Goal: Information Seeking & Learning: Learn about a topic

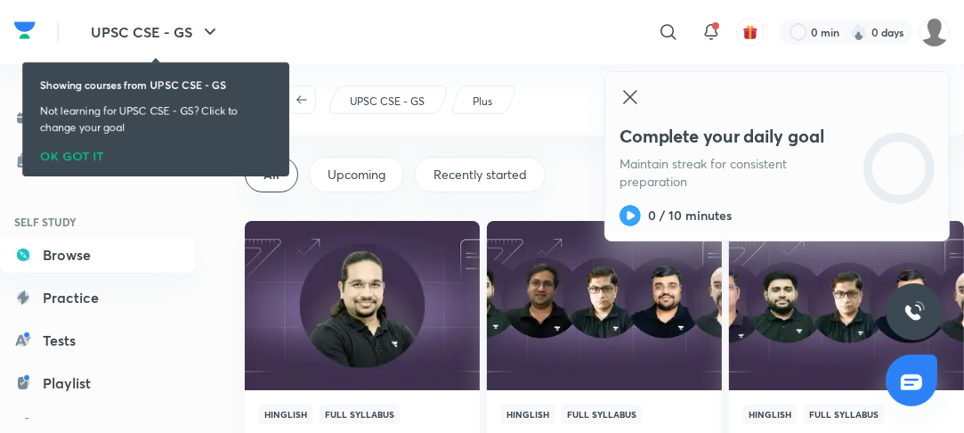
click at [636, 102] on icon at bounding box center [629, 96] width 13 height 13
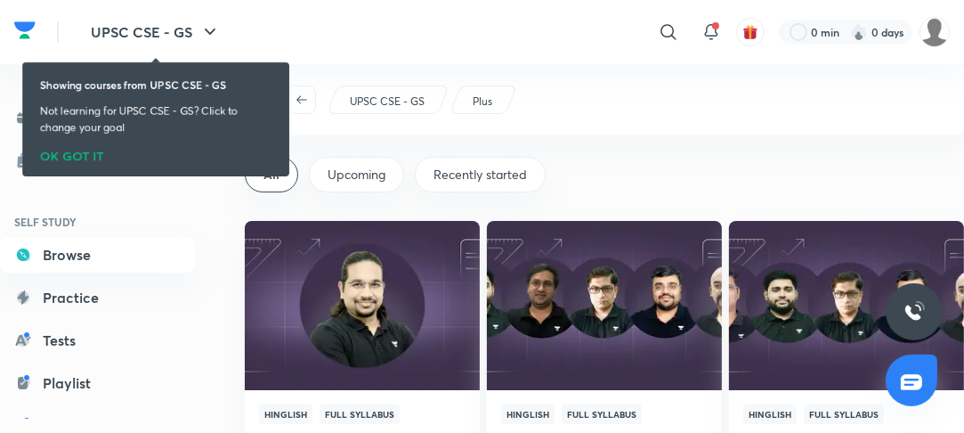
click at [81, 160] on div "OK GOT IT" at bounding box center [156, 152] width 232 height 20
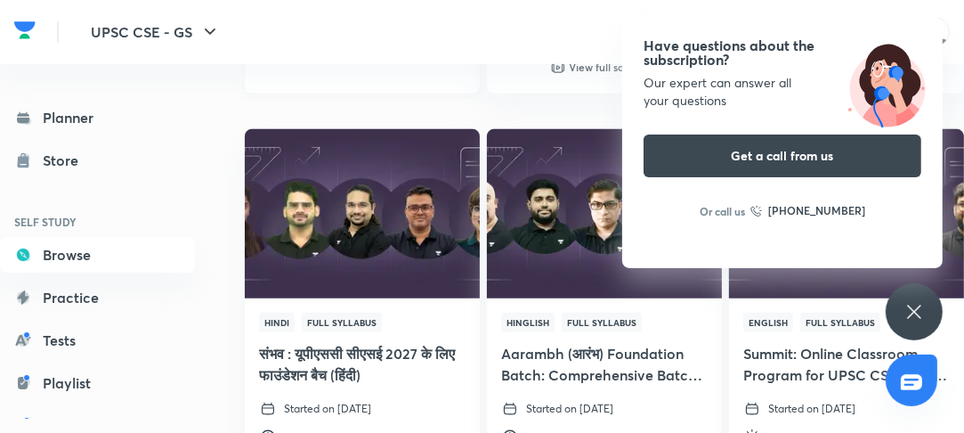
scroll to position [570, 0]
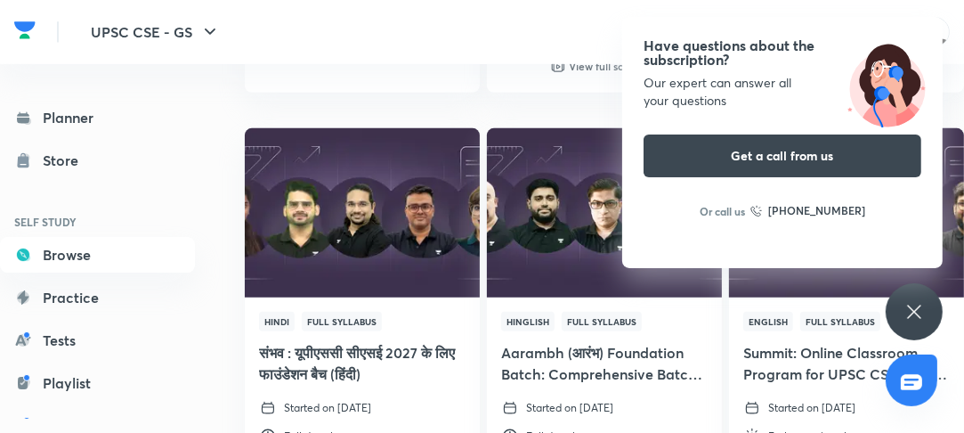
click at [170, 226] on h6 "SELF STUDY" at bounding box center [97, 222] width 195 height 30
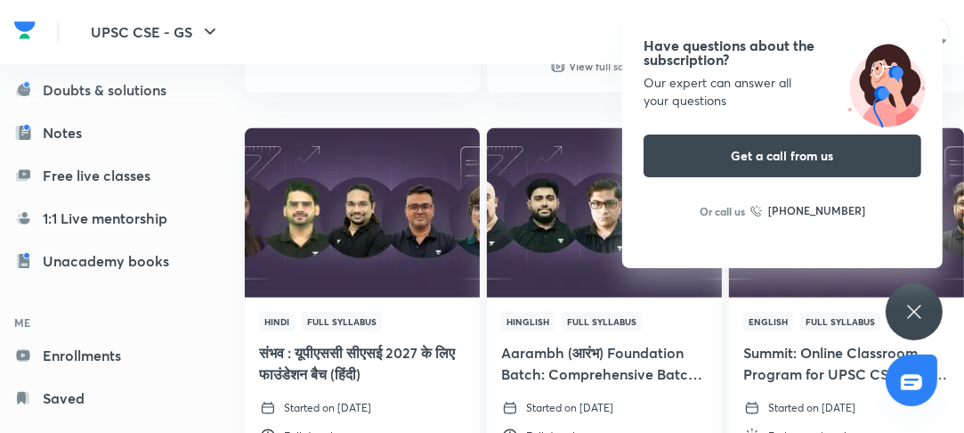
scroll to position [369, 0]
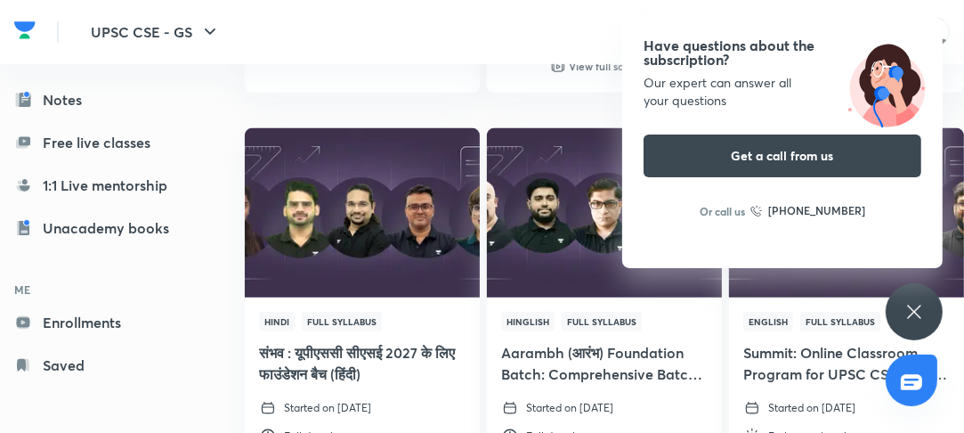
click at [914, 306] on icon at bounding box center [914, 311] width 21 height 21
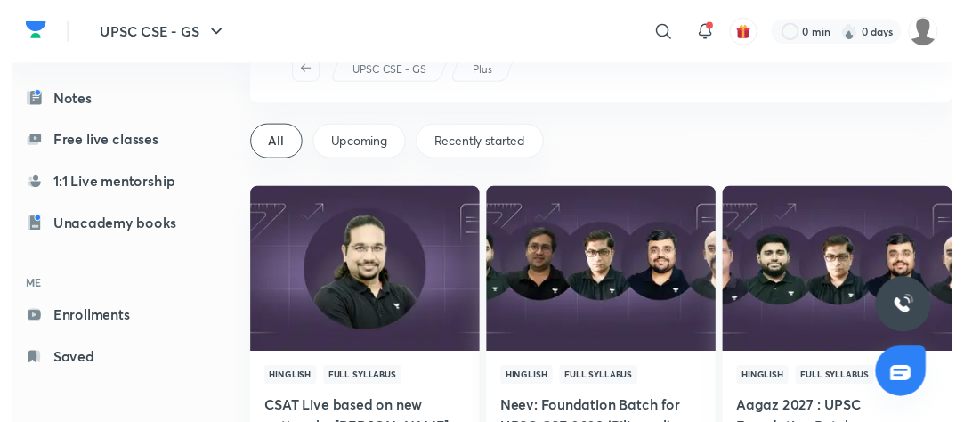
scroll to position [0, 0]
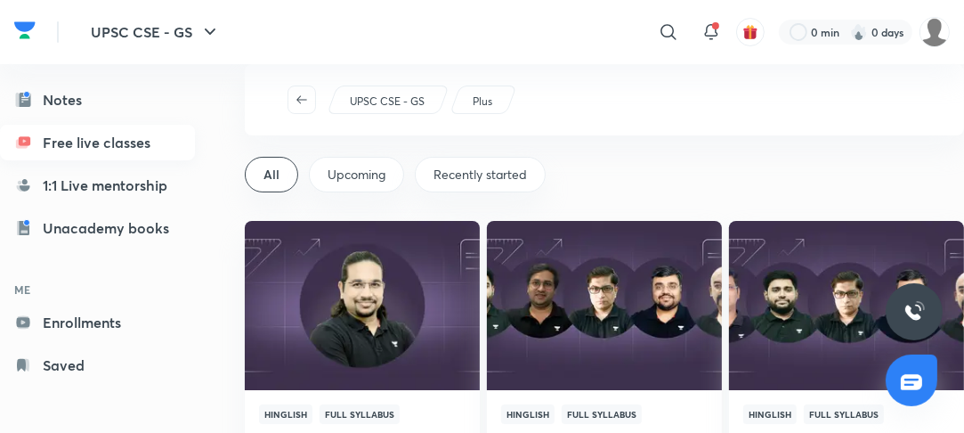
click at [139, 135] on link "Free live classes" at bounding box center [97, 143] width 195 height 36
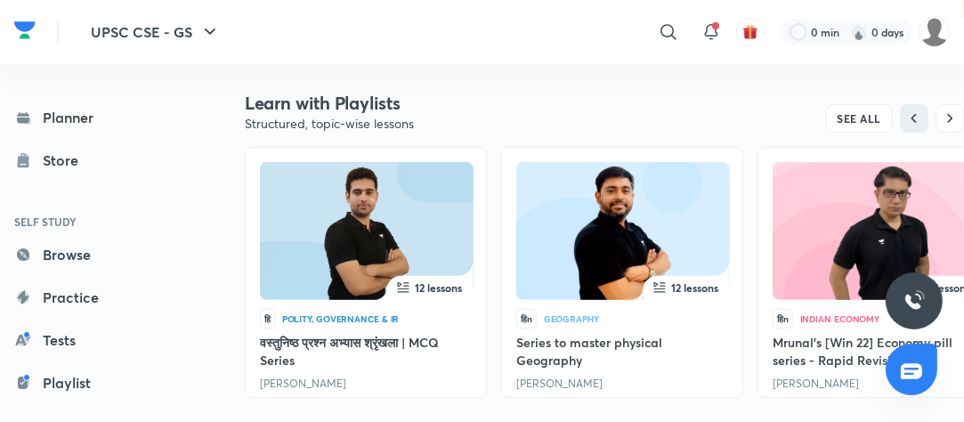
scroll to position [509, 0]
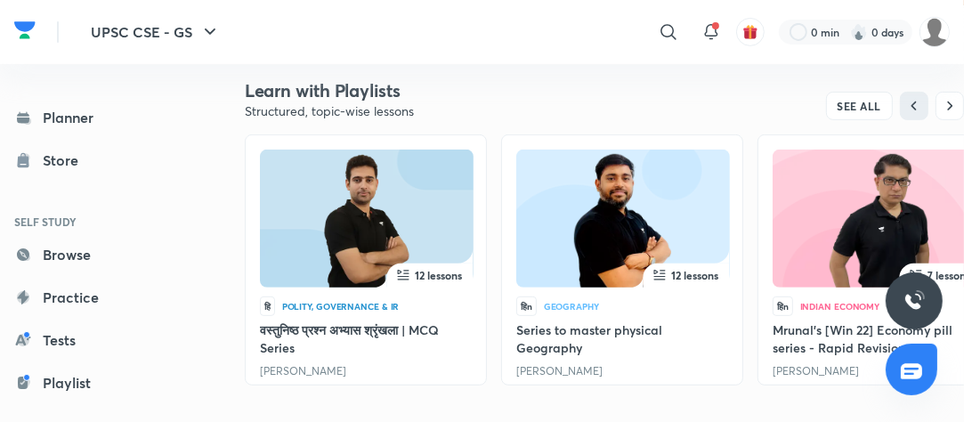
click at [635, 242] on img at bounding box center [623, 222] width 151 height 138
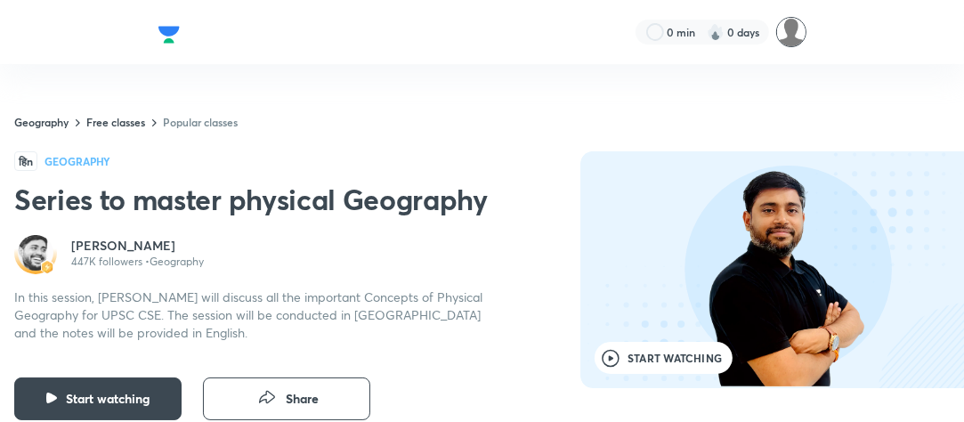
click at [792, 37] on img at bounding box center [791, 32] width 30 height 30
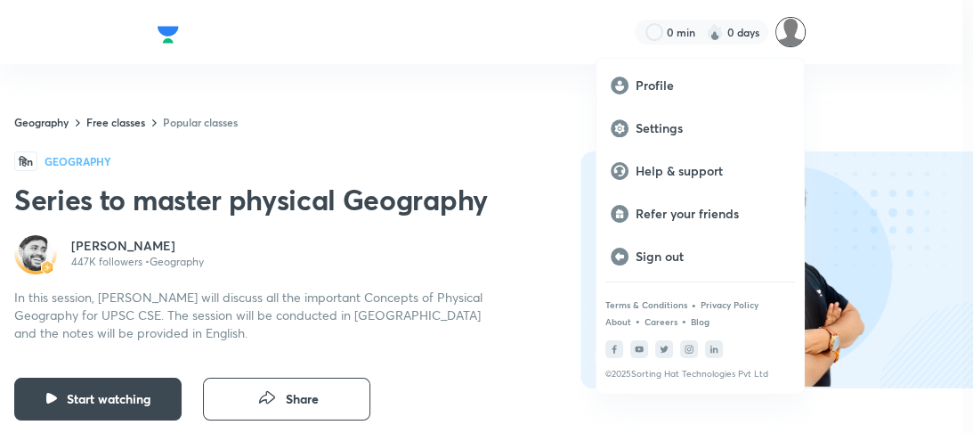
click at [833, 83] on div at bounding box center [486, 216] width 973 height 433
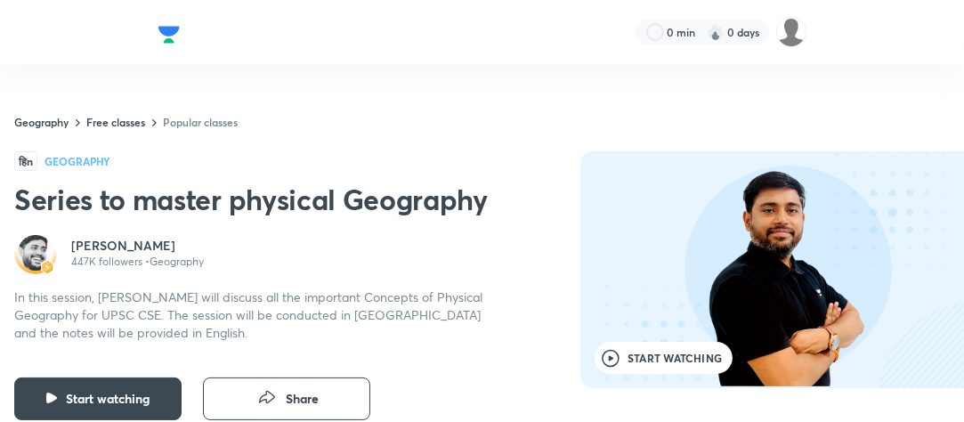
click at [412, 160] on div "हिn Geography" at bounding box center [252, 161] width 476 height 20
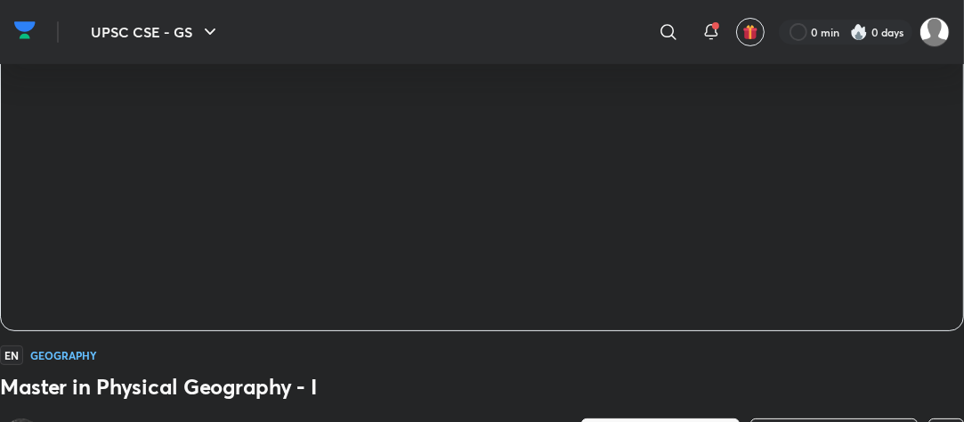
scroll to position [183, 0]
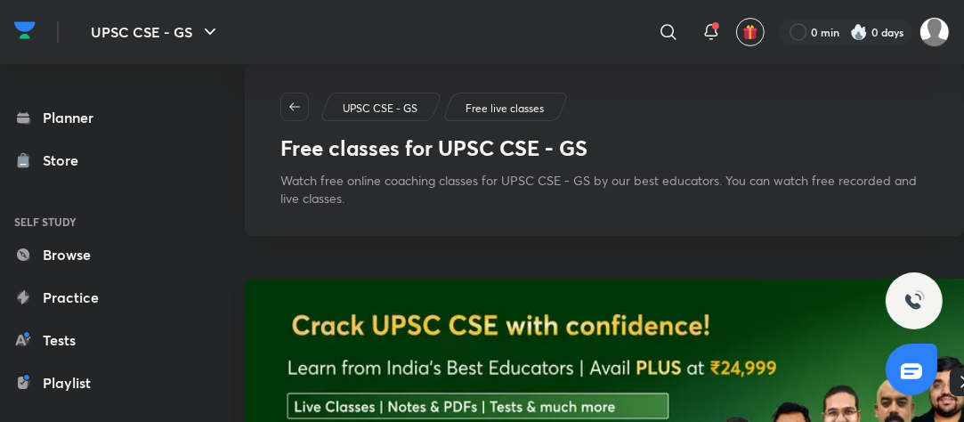
drag, startPoint x: 193, startPoint y: 5, endPoint x: 118, endPoint y: 77, distance: 104.6
click at [118, 77] on div "Planner Store SELF STUDY Browse Practice Tests Playlist Doubts & solutions Note…" at bounding box center [115, 236] width 231 height 344
